Goal: Information Seeking & Learning: Check status

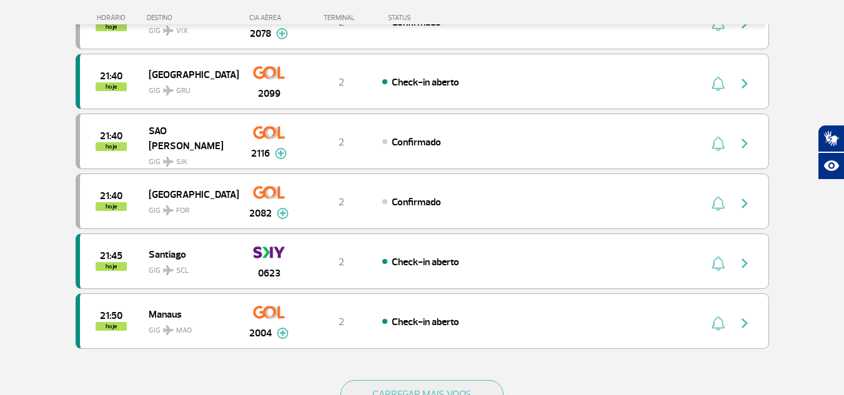
scroll to position [1124, 0]
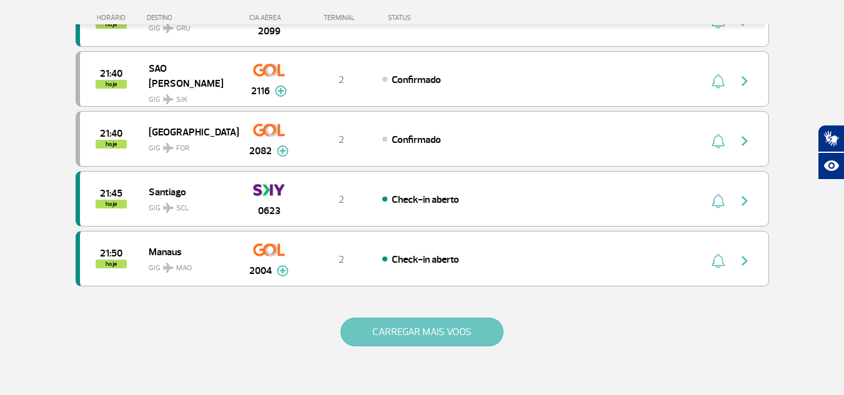
click at [461, 318] on button "CARREGAR MAIS VOOS" at bounding box center [421, 332] width 163 height 29
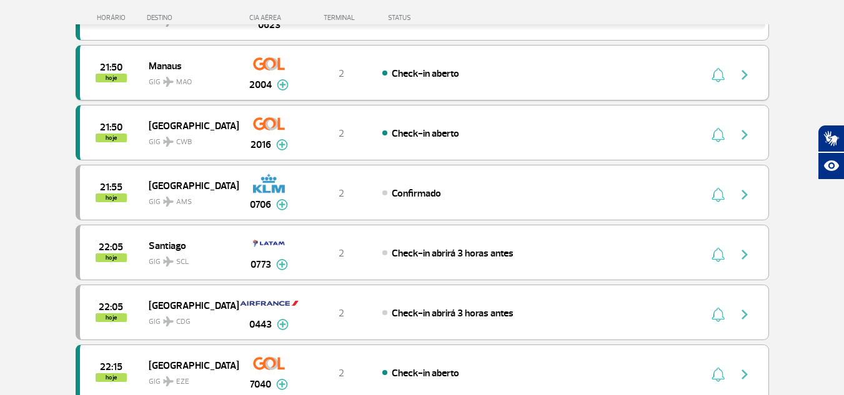
scroll to position [1311, 0]
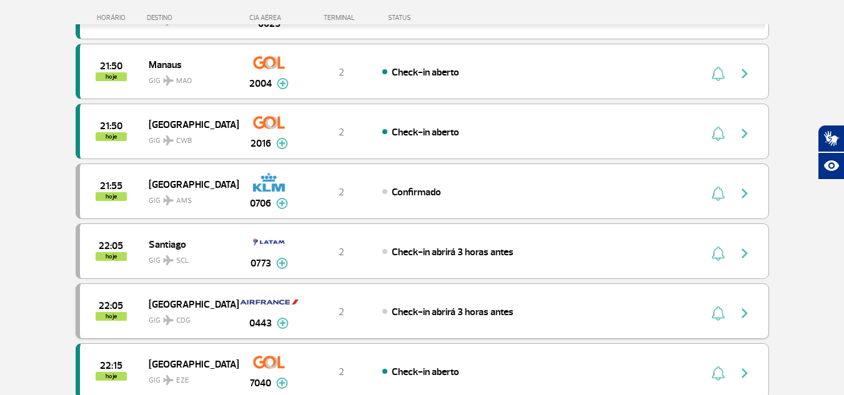
click at [740, 309] on img "button" at bounding box center [744, 313] width 15 height 15
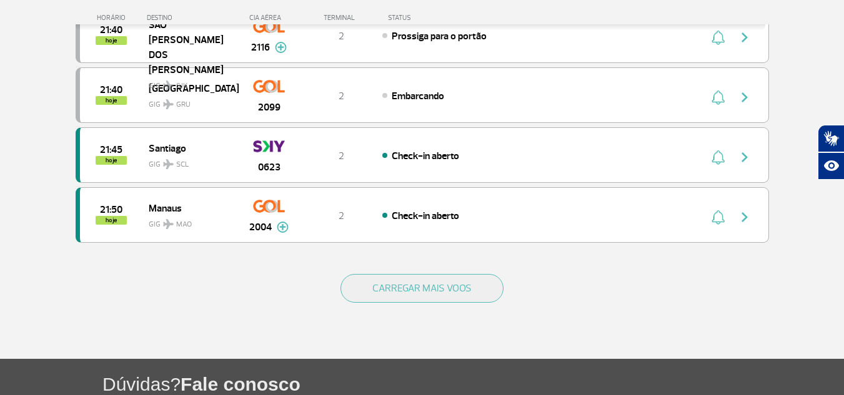
scroll to position [1187, 0]
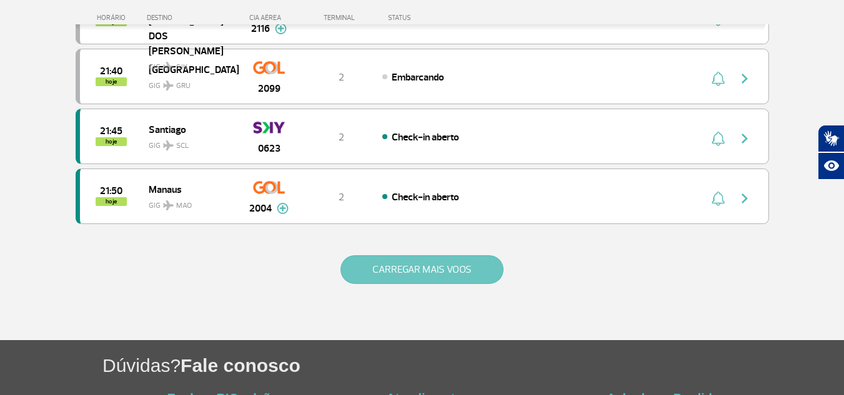
click at [396, 258] on button "CARREGAR MAIS VOOS" at bounding box center [421, 269] width 163 height 29
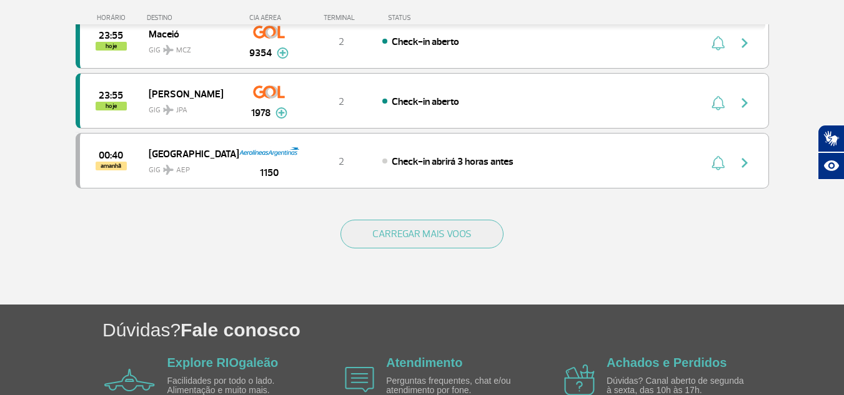
scroll to position [2435, 0]
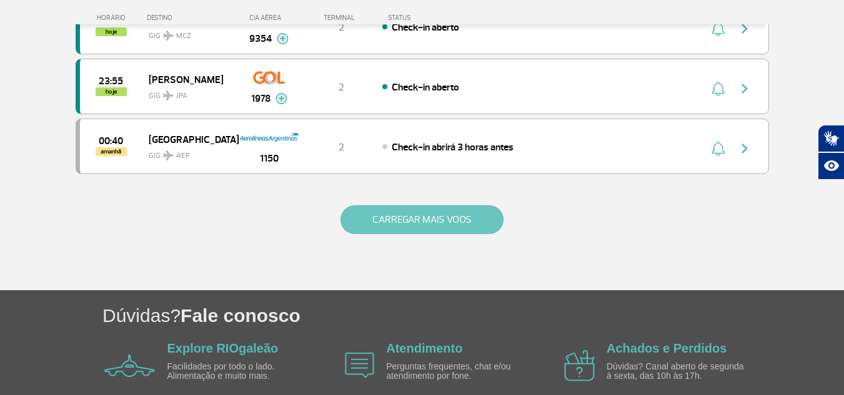
click at [402, 218] on button "CARREGAR MAIS VOOS" at bounding box center [421, 219] width 163 height 29
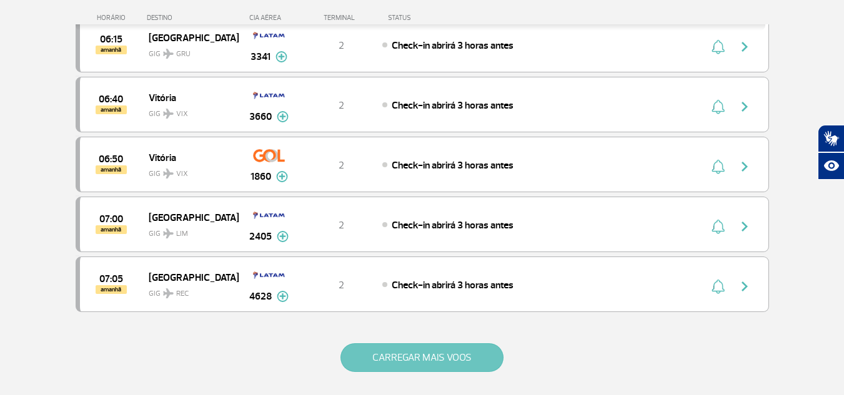
scroll to position [3497, 0]
click at [415, 352] on button "CARREGAR MAIS VOOS" at bounding box center [421, 357] width 163 height 29
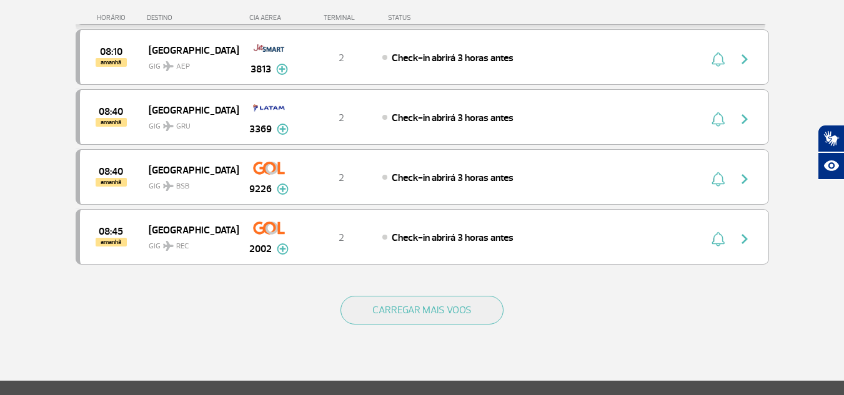
scroll to position [4746, 0]
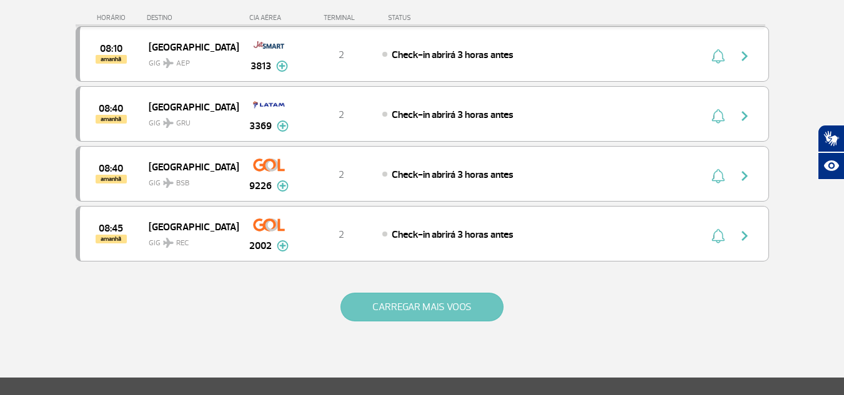
click at [415, 298] on button "CARREGAR MAIS VOOS" at bounding box center [421, 307] width 163 height 29
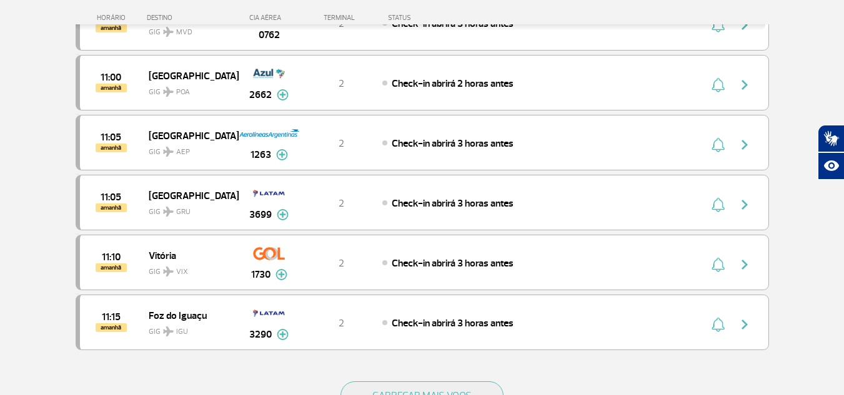
scroll to position [5933, 0]
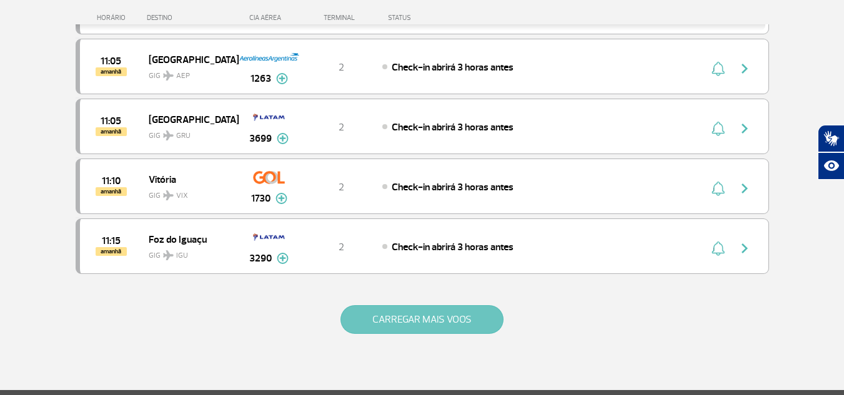
click at [407, 315] on button "CARREGAR MAIS VOOS" at bounding box center [421, 319] width 163 height 29
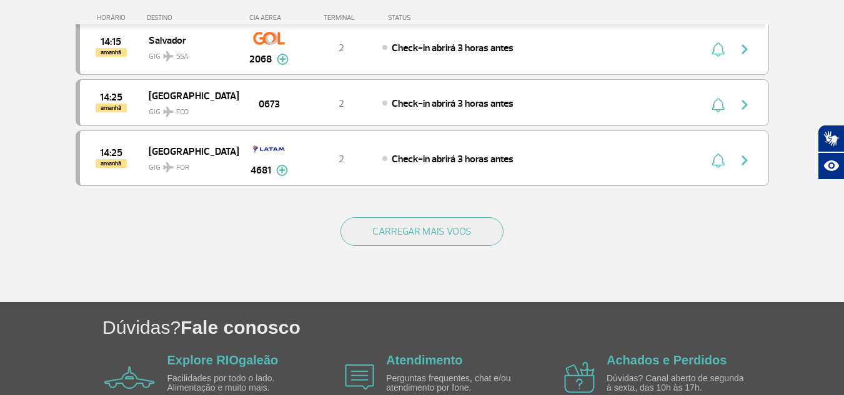
scroll to position [7181, 0]
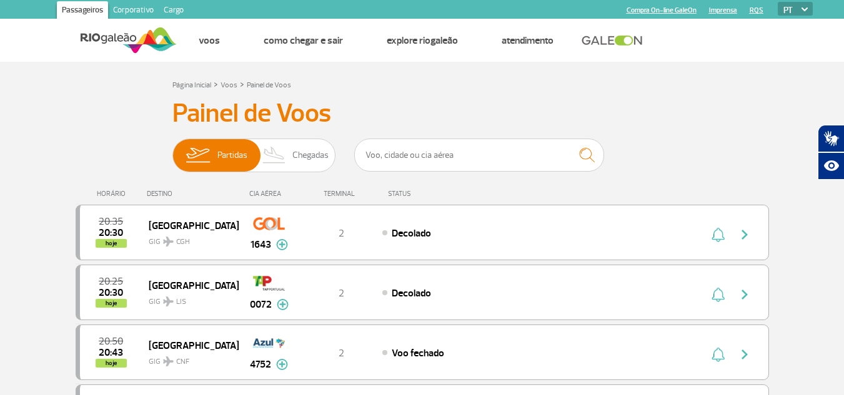
scroll to position [826, 0]
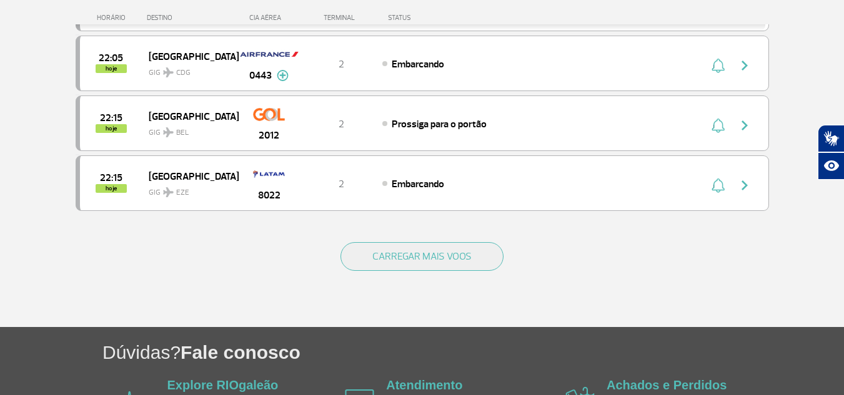
scroll to position [1200, 0]
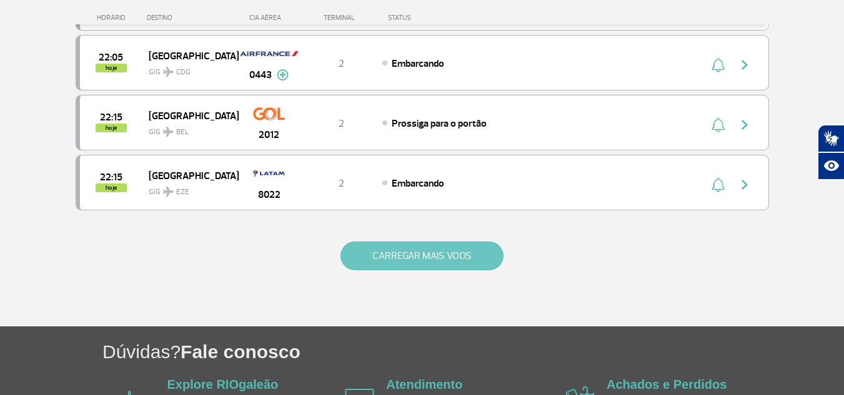
click at [411, 247] on button "CARREGAR MAIS VOOS" at bounding box center [421, 256] width 163 height 29
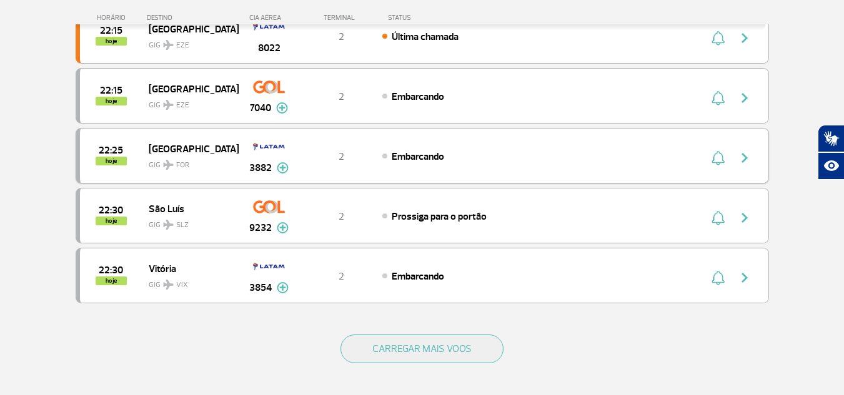
scroll to position [1202, 0]
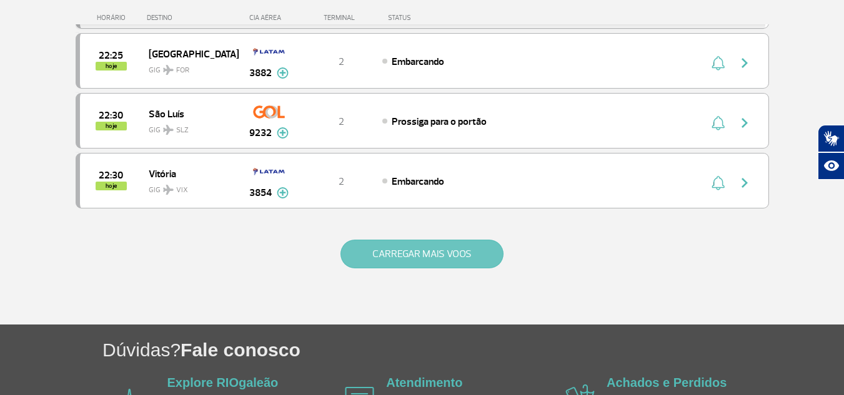
click at [443, 257] on button "CARREGAR MAIS VOOS" at bounding box center [421, 254] width 163 height 29
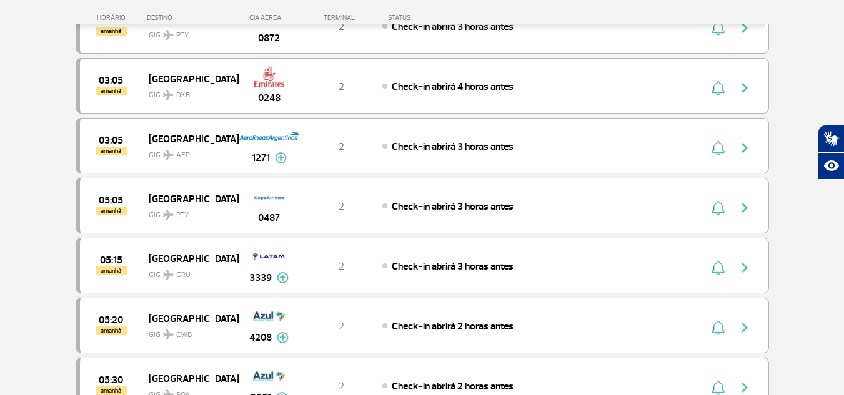
scroll to position [2326, 0]
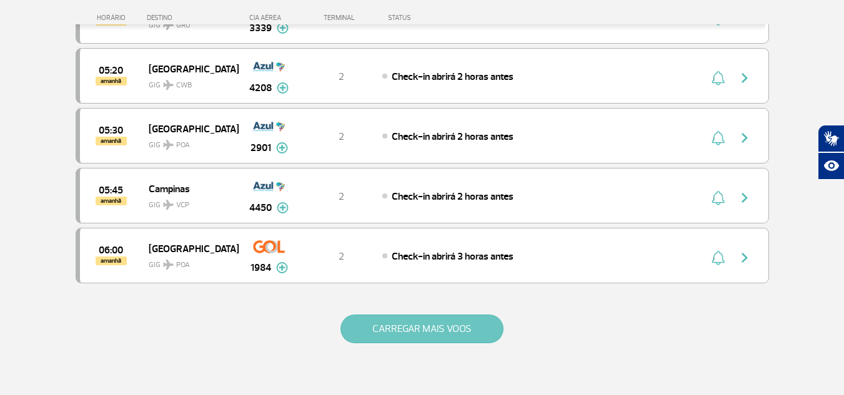
click at [472, 328] on button "CARREGAR MAIS VOOS" at bounding box center [421, 329] width 163 height 29
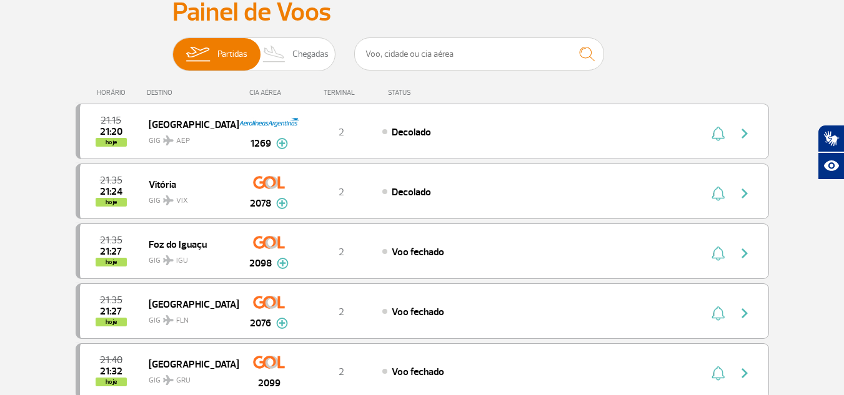
scroll to position [0, 0]
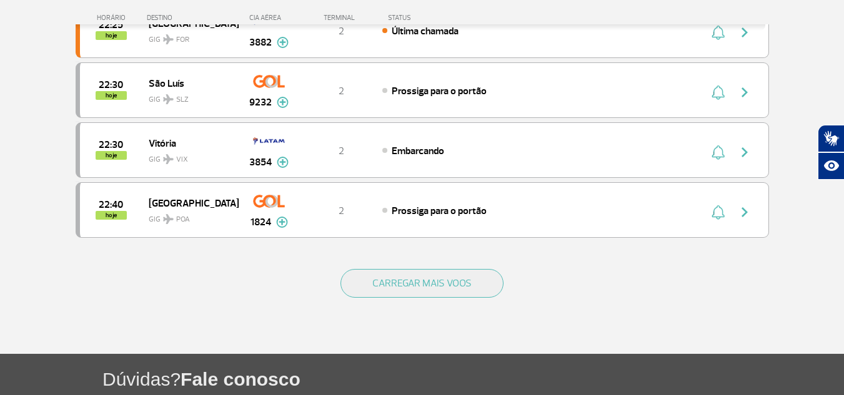
scroll to position [1249, 0]
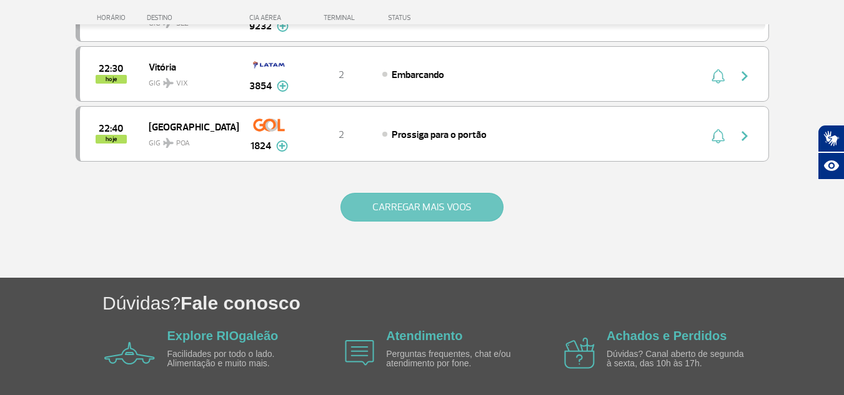
click at [403, 217] on button "CARREGAR MAIS VOOS" at bounding box center [421, 207] width 163 height 29
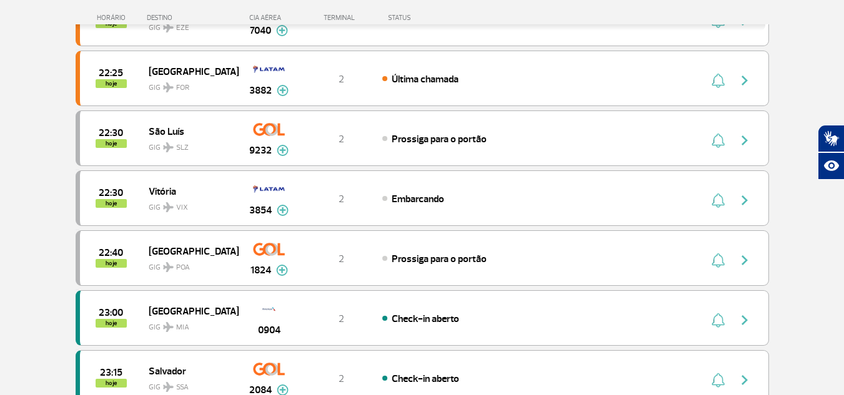
scroll to position [999, 0]
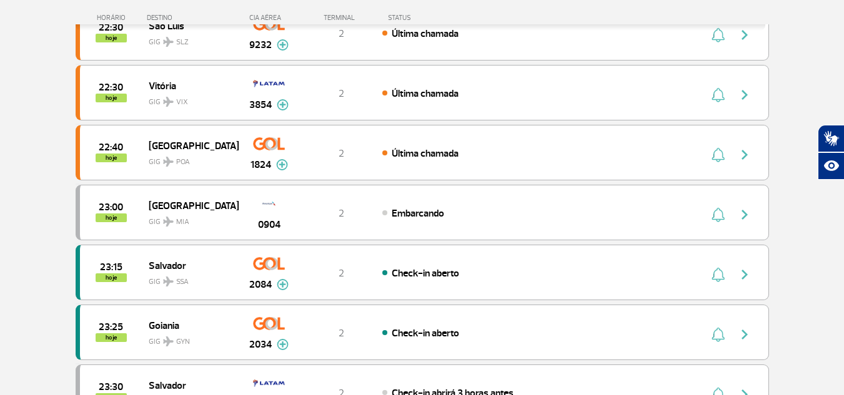
scroll to position [813, 0]
